Goal: Information Seeking & Learning: Learn about a topic

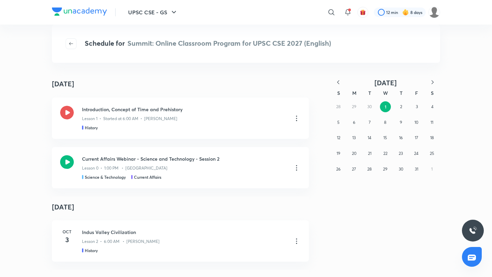
click at [369, 107] on div "28 29 30 1 2 3 4 5 6 7 8 9 10 11 12 13 14 15 16 17 18 19 20 21 22 23 24 25 26 2…" at bounding box center [384, 138] width 109 height 78
click at [340, 81] on icon "button" at bounding box center [338, 82] width 7 height 7
click at [369, 168] on abbr "30" at bounding box center [369, 169] width 4 height 5
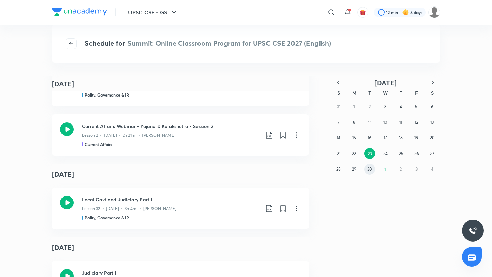
scroll to position [2095, 0]
click at [371, 170] on abbr "30" at bounding box center [369, 169] width 4 height 5
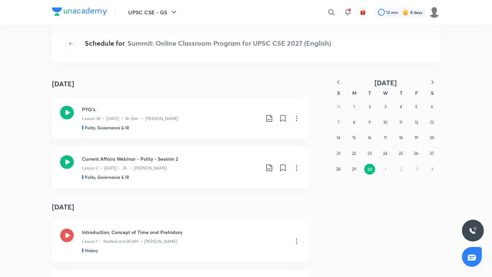
click at [385, 169] on div "31 1 2 3 4 5 6 7 8 9 10 11 12 13 14 15 16 17 18 19 20 21 22 23 24 25 26 27 28 2…" at bounding box center [384, 138] width 109 height 78
click at [387, 171] on div "31 1 2 3 4 5 6 7 8 9 10 11 12 13 14 15 16 17 18 19 20 21 22 23 24 25 26 27 28 2…" at bounding box center [384, 138] width 109 height 78
click at [434, 81] on icon "button" at bounding box center [432, 82] width 7 height 7
click at [384, 106] on abbr "1" at bounding box center [385, 106] width 2 height 5
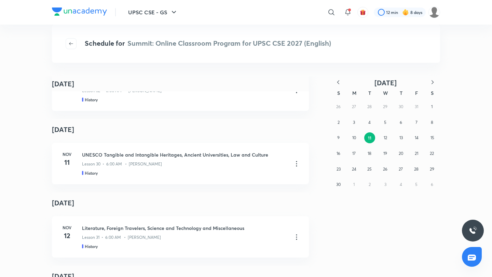
scroll to position [3789, 0]
